Goal: Task Accomplishment & Management: Manage account settings

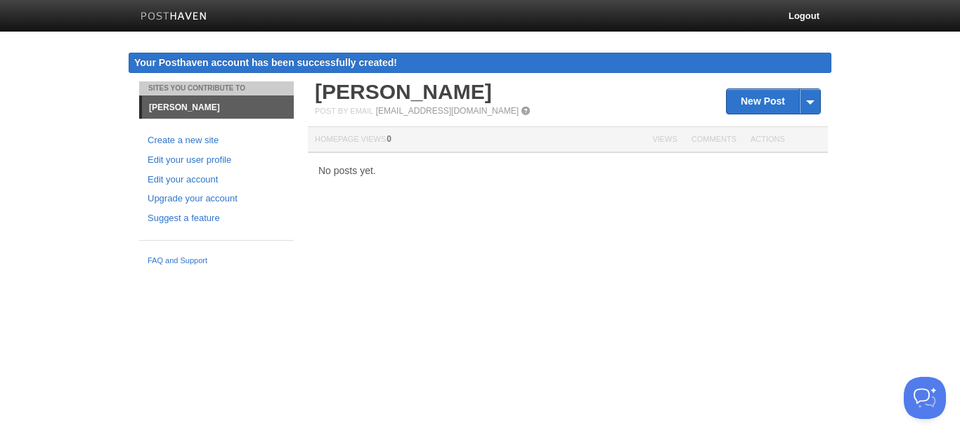
drag, startPoint x: 212, startPoint y: 10, endPoint x: 332, endPoint y: 70, distance: 134.5
click at [207, 182] on link "Edit your account" at bounding box center [217, 180] width 138 height 15
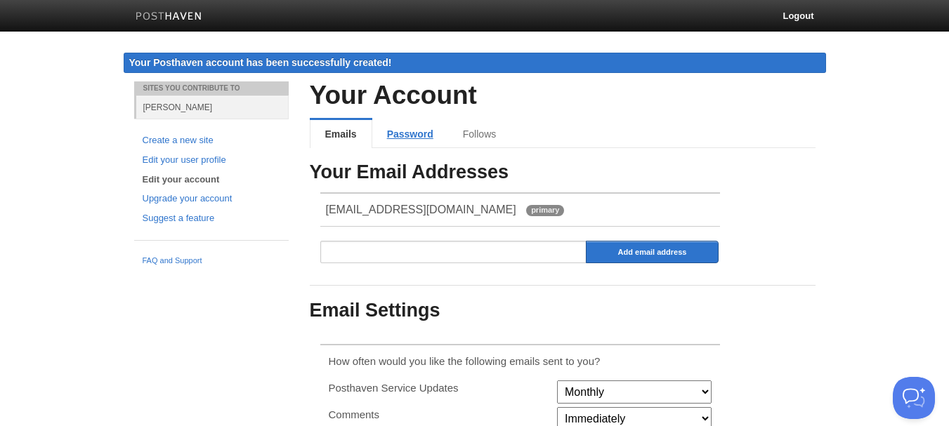
click at [407, 141] on link "Password" at bounding box center [410, 134] width 76 height 28
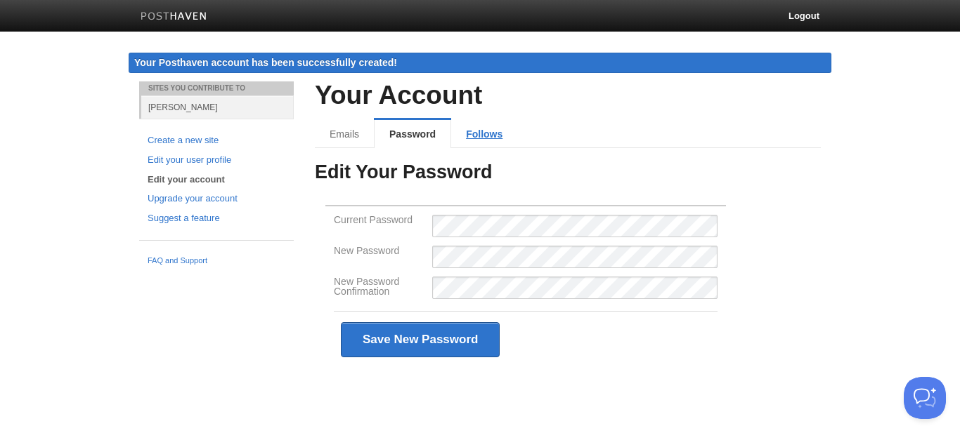
click at [462, 134] on link "Follows" at bounding box center [484, 134] width 66 height 28
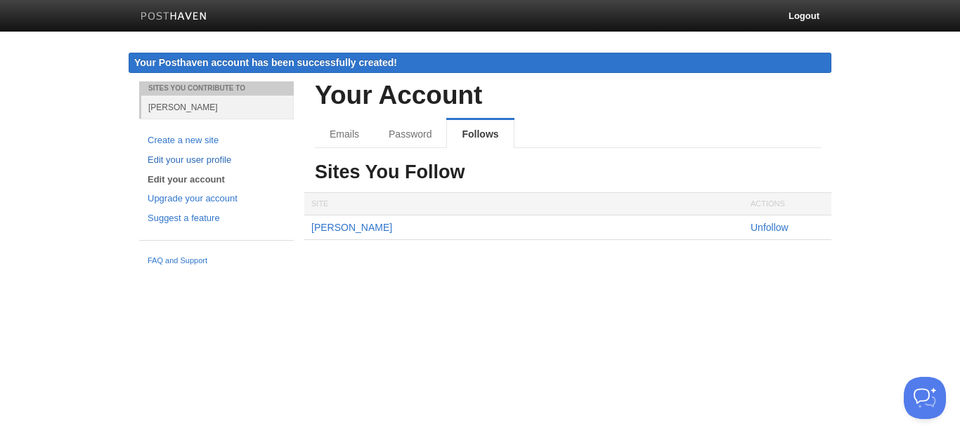
click at [181, 164] on link "Edit your user profile" at bounding box center [217, 160] width 138 height 15
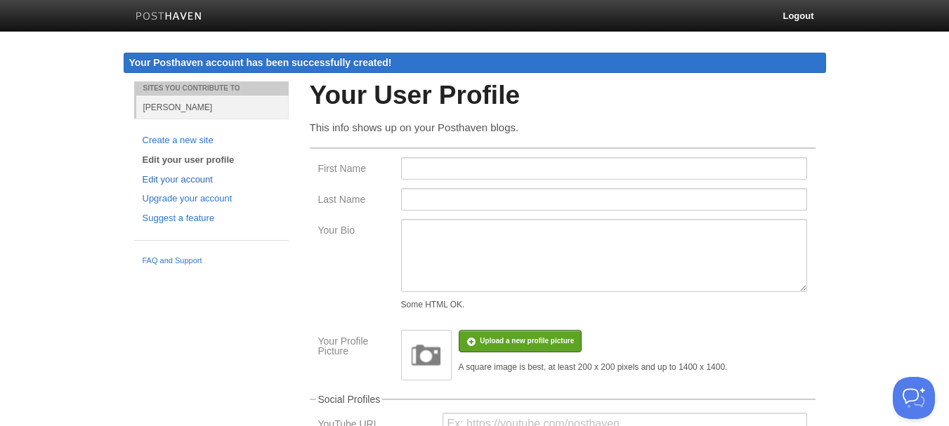
click at [152, 177] on link "Edit your account" at bounding box center [212, 180] width 138 height 15
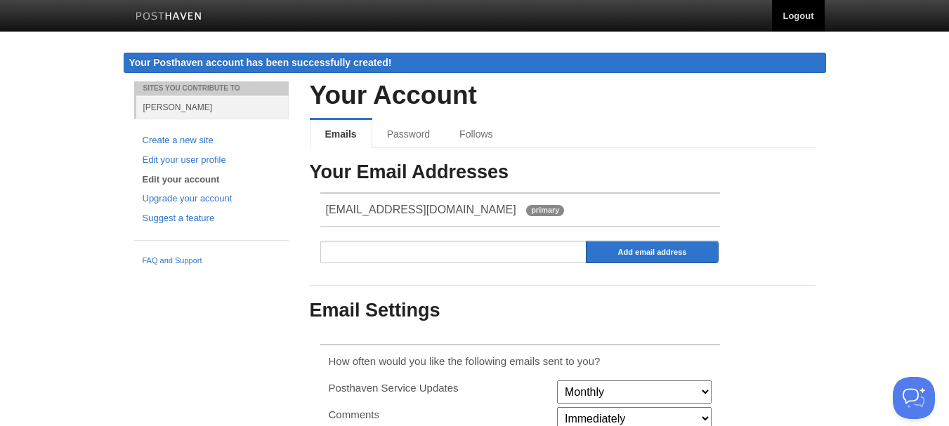
click at [786, 20] on link "Logout" at bounding box center [798, 16] width 52 height 32
